Goal: Task Accomplishment & Management: Manage account settings

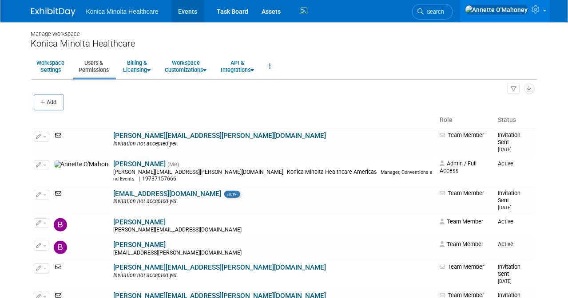
click at [192, 8] on link "Events" at bounding box center [187, 11] width 32 height 22
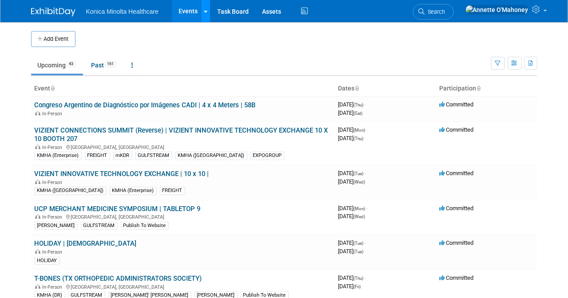
click at [205, 15] on div at bounding box center [206, 11] width 4 height 9
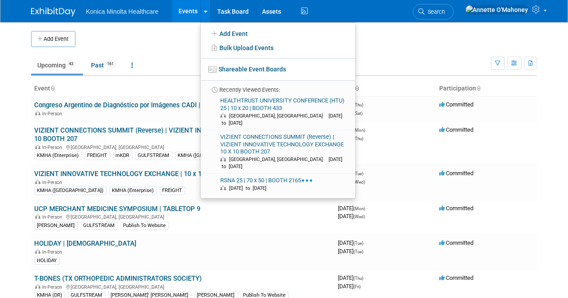
click at [254, 174] on link "RSNA 25 | 70 x 50 | BOOTH 2165 [DATE] to [DATE]" at bounding box center [277, 184] width 148 height 21
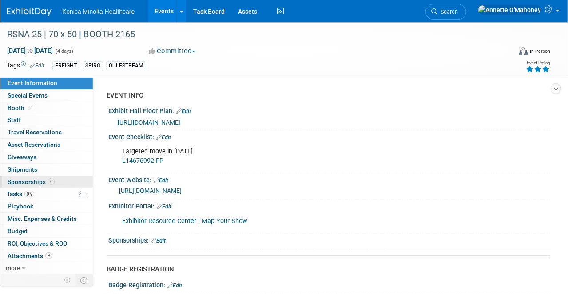
click at [36, 181] on span "Sponsorships 6" at bounding box center [31, 181] width 47 height 7
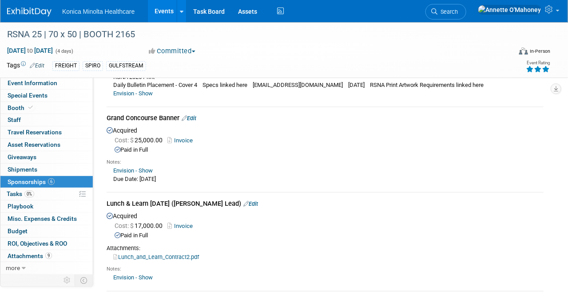
scroll to position [222, 0]
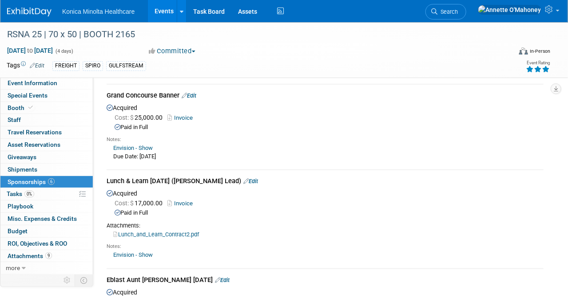
click at [258, 178] on link "Edit" at bounding box center [250, 181] width 15 height 7
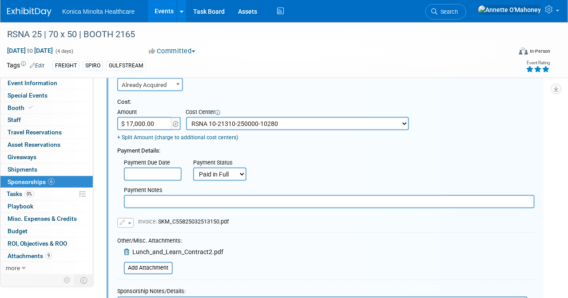
scroll to position [401, 0]
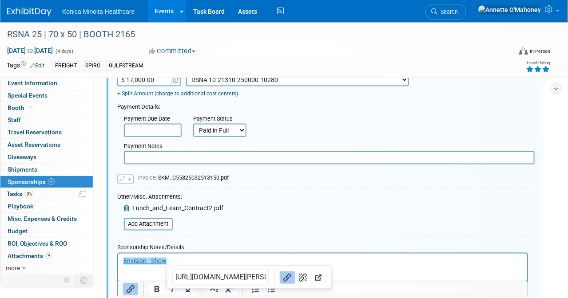
click at [180, 261] on p "﻿Envision - Show" at bounding box center [322, 261] width 399 height 9
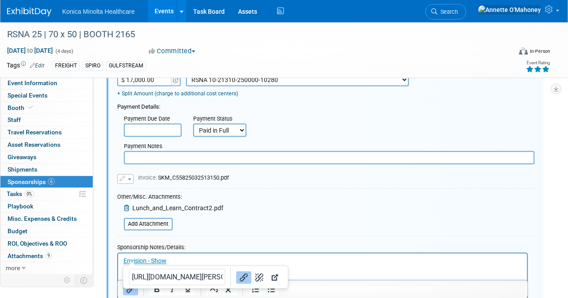
click at [369, 274] on p "Rich Text Area. Press ALT-0 for help." at bounding box center [322, 270] width 399 height 9
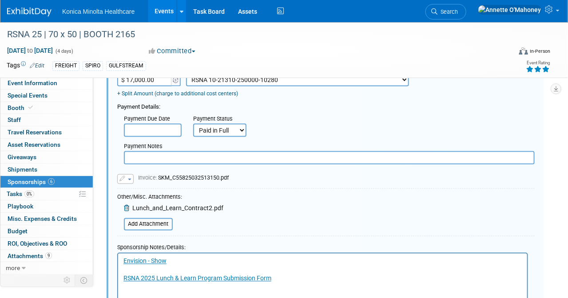
scroll to position [512, 0]
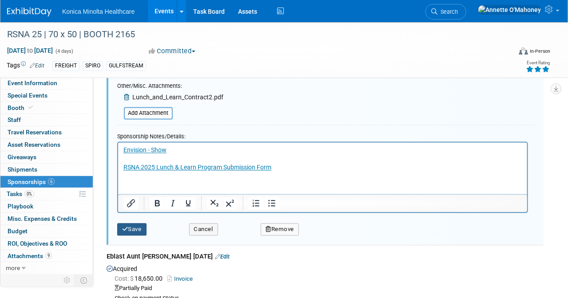
click at [136, 227] on button "Save" at bounding box center [131, 230] width 29 height 12
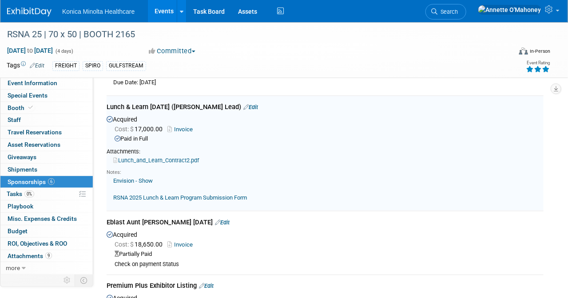
scroll to position [290, 0]
